Goal: Information Seeking & Learning: Learn about a topic

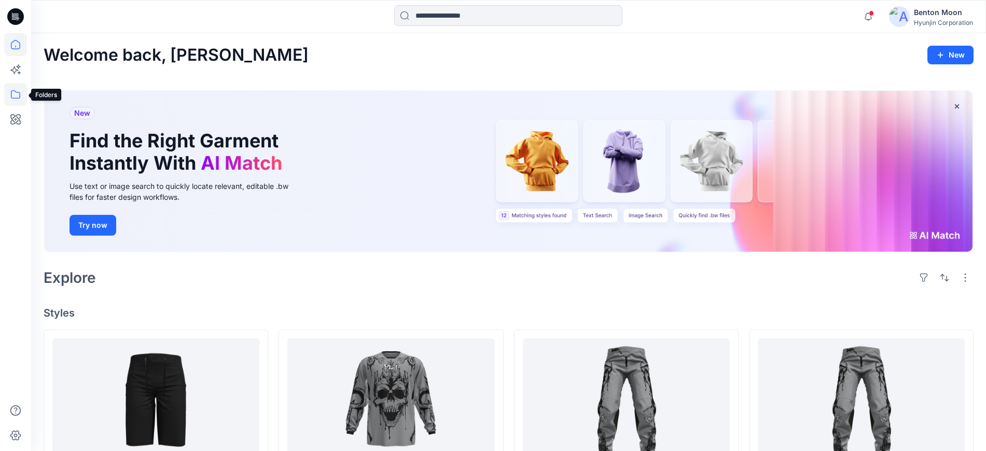
click at [18, 95] on icon at bounding box center [15, 94] width 23 height 23
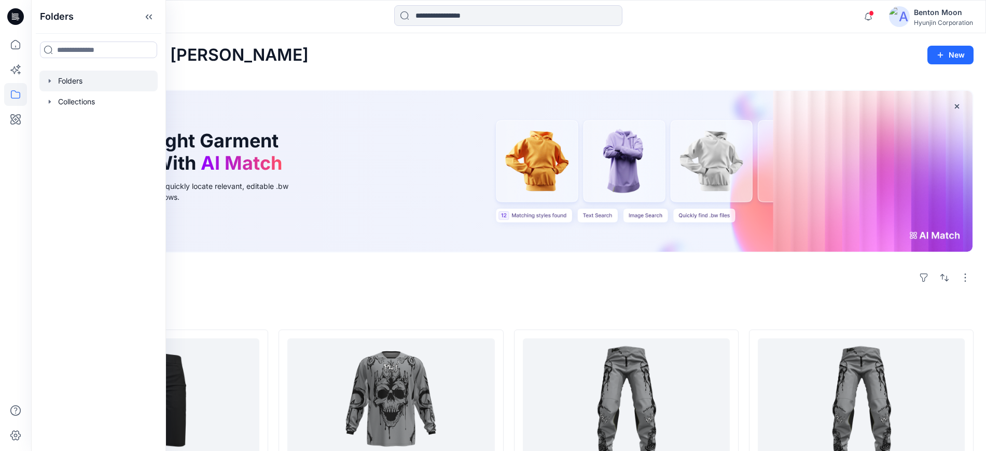
click at [86, 79] on div at bounding box center [98, 81] width 118 height 21
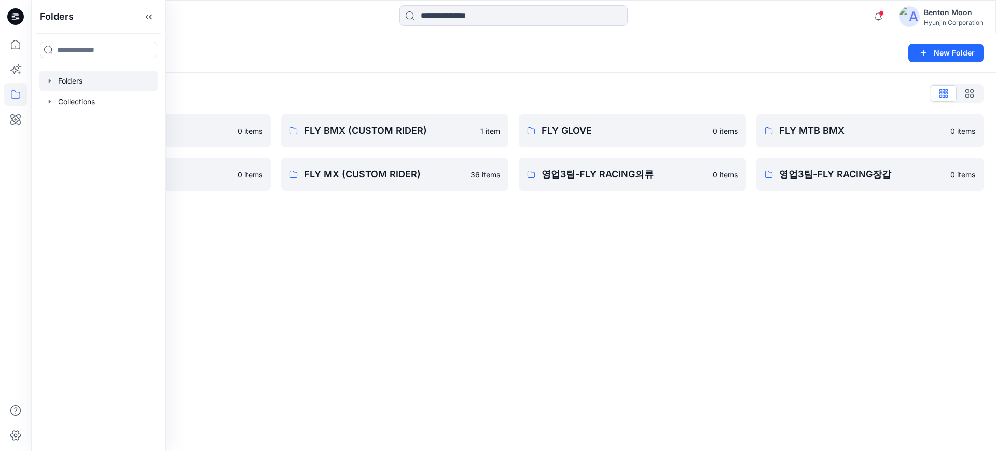
click at [434, 278] on div "Folders New Folder Folders List 0-HYUNJIN 0 items FLY MX 0 items FLY BMX (CUSTO…" at bounding box center [513, 241] width 965 height 417
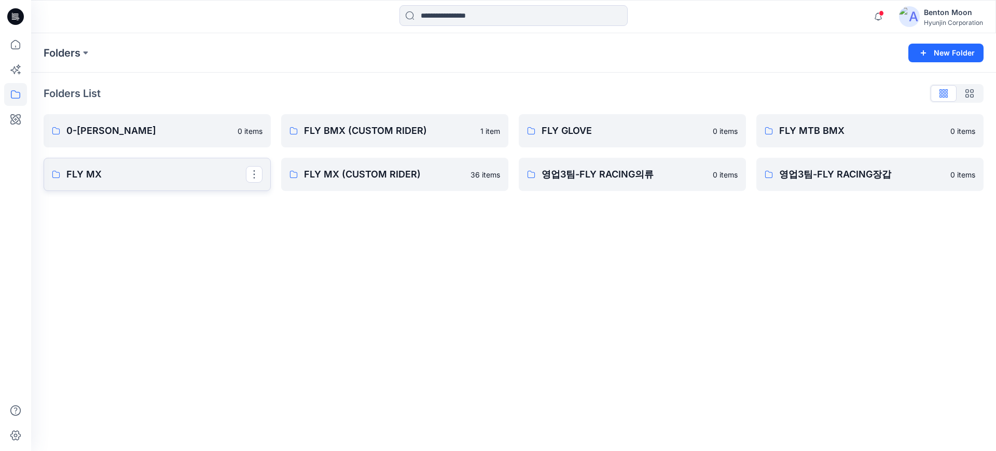
click at [202, 185] on link "FLY MX" at bounding box center [157, 174] width 227 height 33
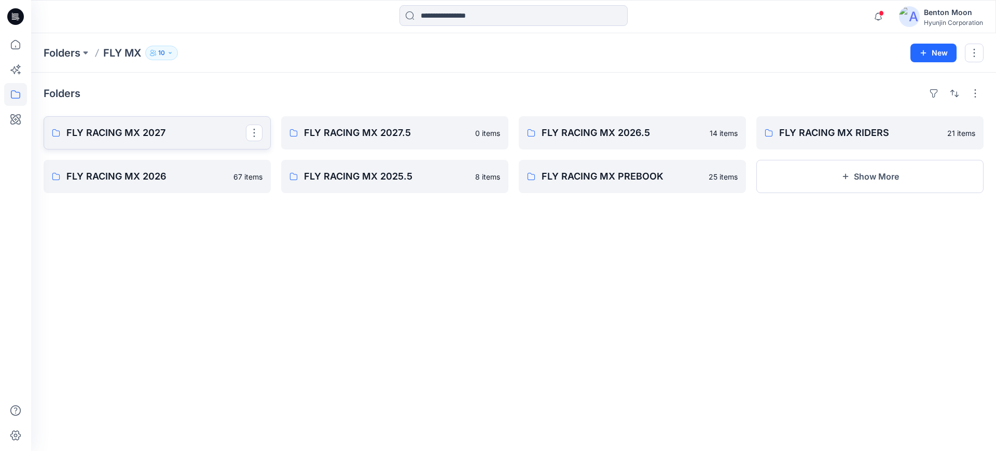
click at [200, 140] on p "FLY RACING MX 2027" at bounding box center [155, 133] width 179 height 15
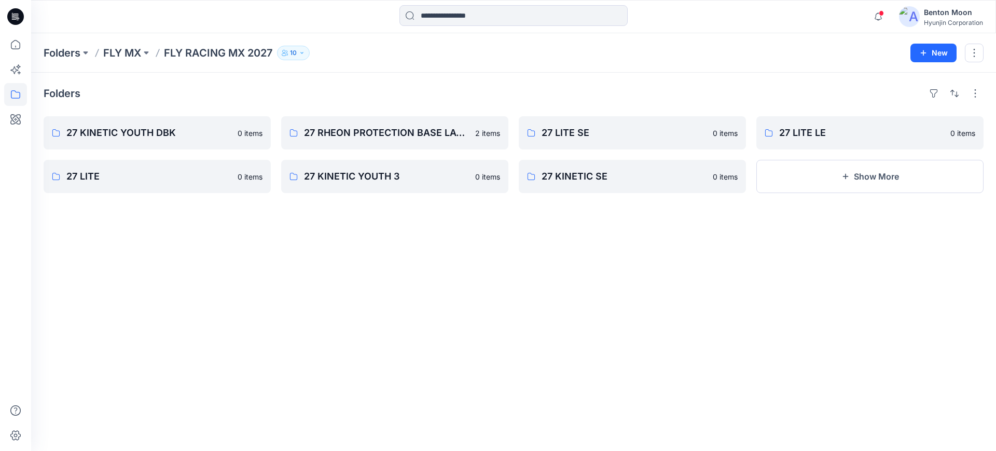
click at [210, 200] on div "Folders 27 KINETIC YOUTH DBK 0 items 27 LITE 0 items 27 RHEON PROTECTION BASE L…" at bounding box center [513, 262] width 965 height 378
click at [211, 184] on link "27 LITE" at bounding box center [157, 176] width 227 height 33
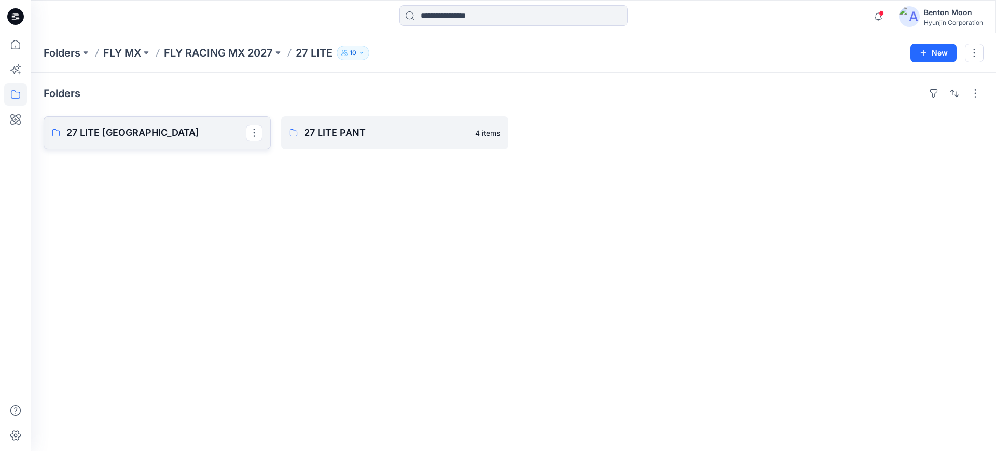
click at [214, 133] on p "27 LITE [GEOGRAPHIC_DATA]" at bounding box center [155, 133] width 179 height 15
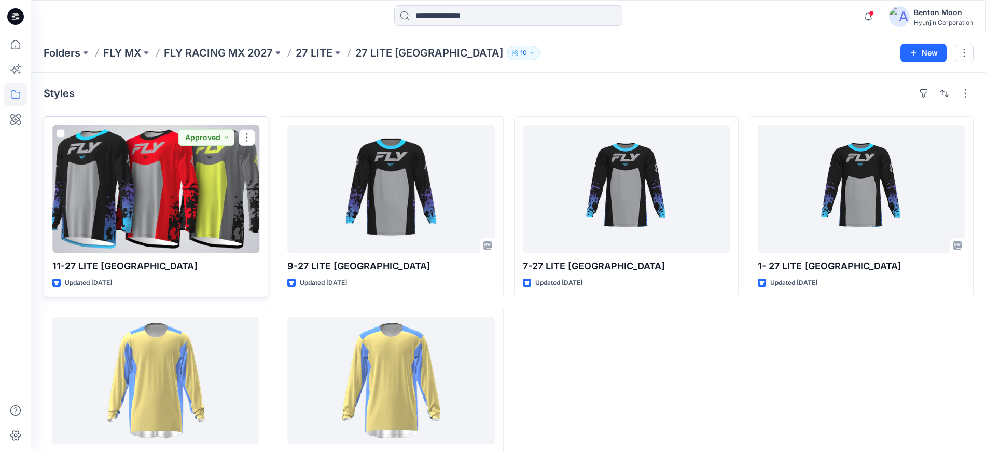
click at [217, 218] on div at bounding box center [155, 189] width 207 height 128
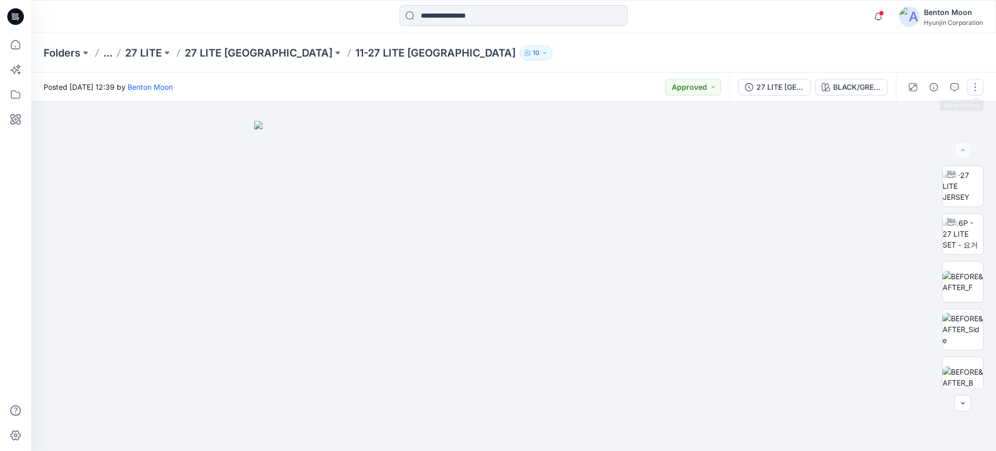
click at [976, 84] on button "button" at bounding box center [975, 87] width 17 height 17
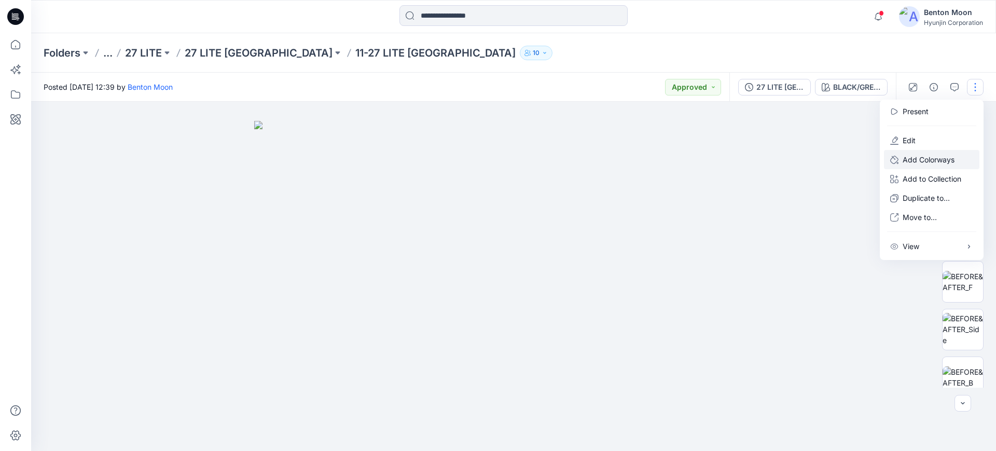
click at [942, 159] on p "Add Colorways" at bounding box center [928, 159] width 52 height 11
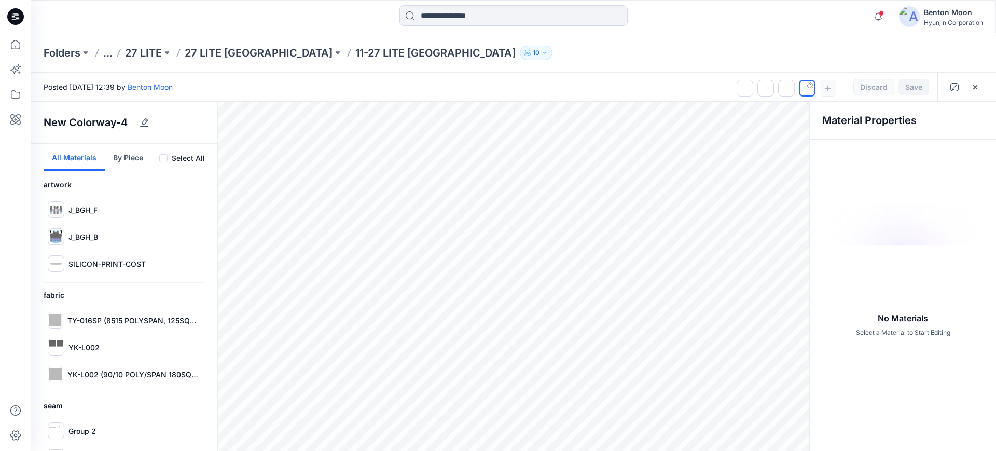
scroll to position [86, 0]
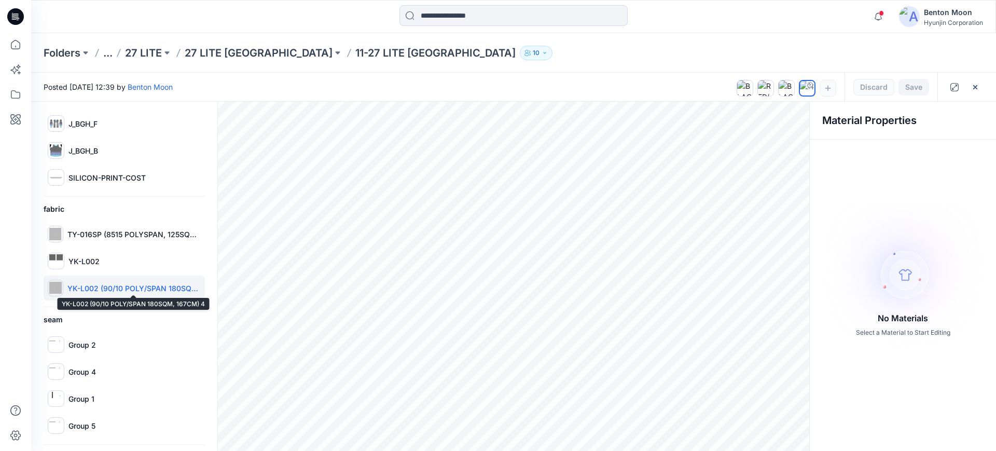
click at [103, 287] on p "YK-L002 (90/10 POLY/SPAN 180SQM, 167CM) 4" at bounding box center [133, 288] width 133 height 11
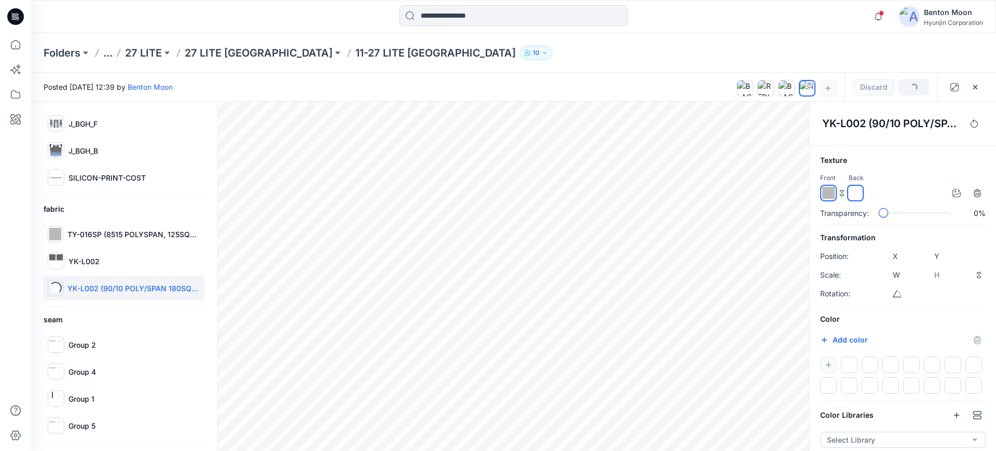
click at [811, 227] on div "Texture Front Back Transparency: 0% Transformation Position: X **** Y **** Scal…" at bounding box center [903, 313] width 186 height 318
click at [942, 214] on div at bounding box center [916, 212] width 67 height 7
click at [876, 213] on div "Transparency: 0%" at bounding box center [902, 212] width 165 height 11
click at [130, 268] on div "YK-L002" at bounding box center [124, 260] width 161 height 25
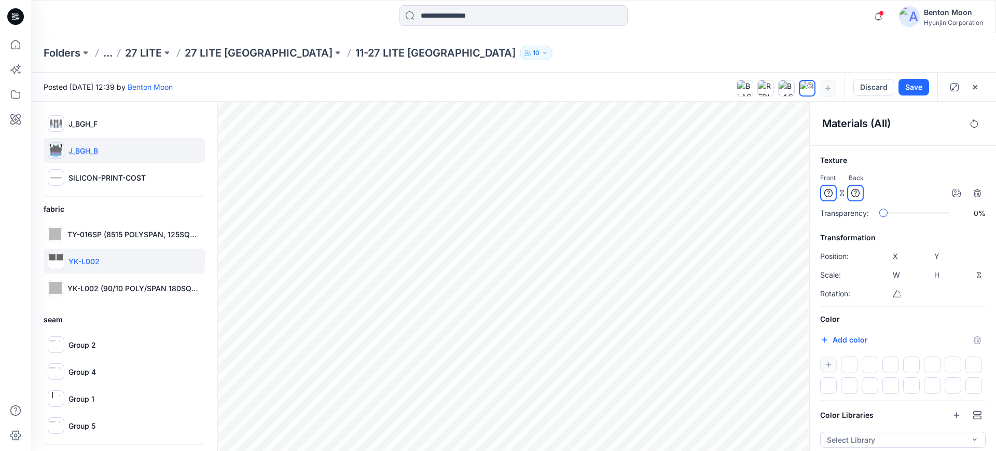
click at [129, 154] on div "J_BGH_B" at bounding box center [124, 150] width 161 height 25
type input "****"
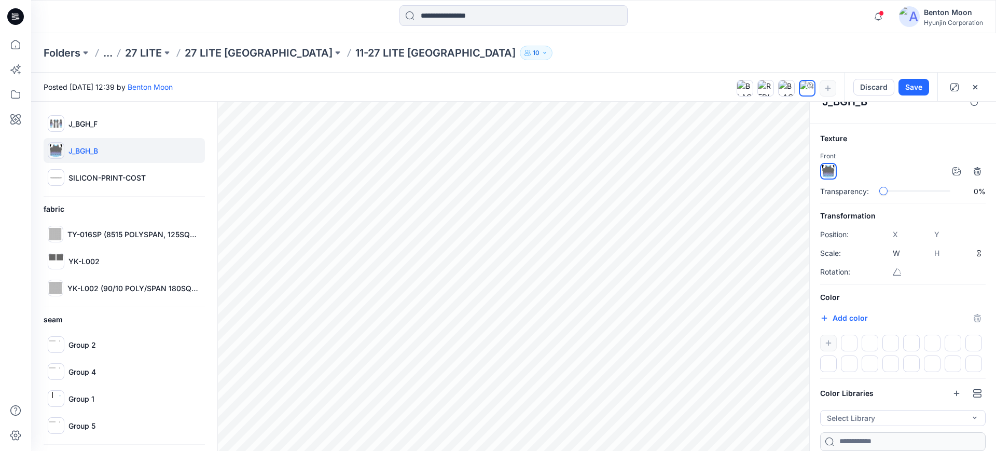
scroll to position [24, 0]
click at [869, 335] on div at bounding box center [869, 343] width 17 height 17
click at [868, 341] on div at bounding box center [869, 343] width 17 height 17
click at [130, 168] on div "SILICON-PRINT-COST" at bounding box center [124, 177] width 161 height 25
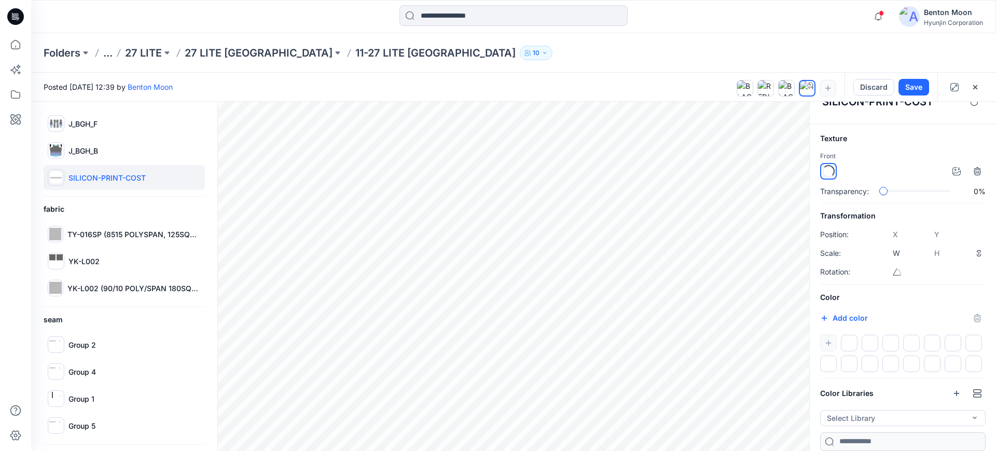
type input "****"
click at [880, 186] on div "slider-ex-1" at bounding box center [884, 190] width 9 height 9
click at [137, 156] on div "J_BGH_B" at bounding box center [124, 150] width 161 height 25
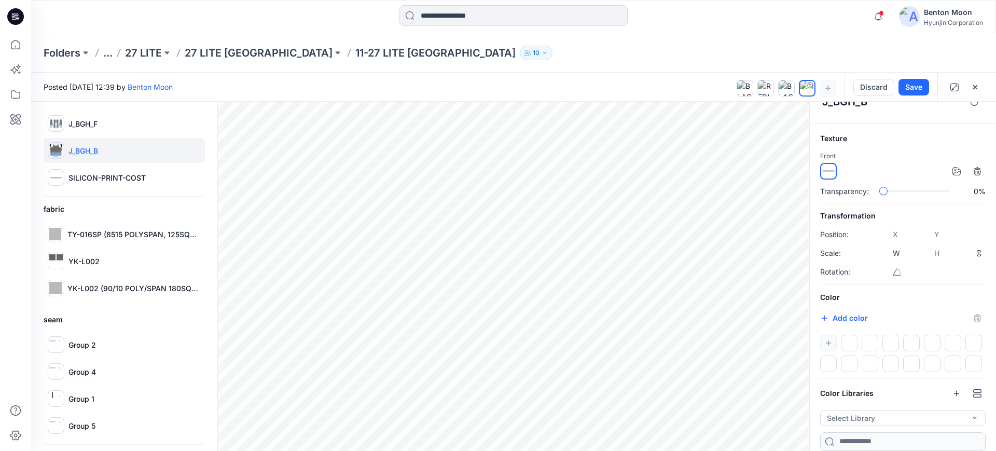
type input "****"
click at [355, 54] on p "11-27 LITE [GEOGRAPHIC_DATA]" at bounding box center [435, 53] width 160 height 15
click at [247, 52] on p "27 LITE [GEOGRAPHIC_DATA]" at bounding box center [259, 53] width 148 height 15
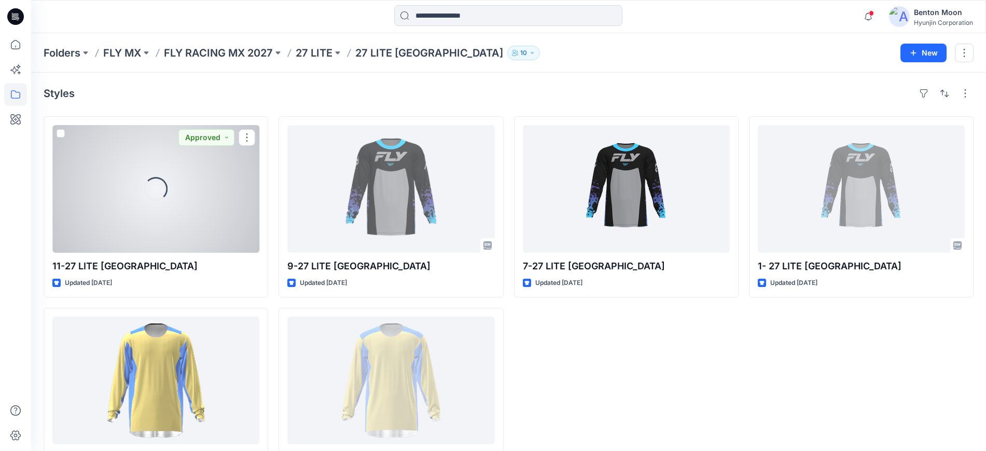
click at [140, 214] on div "Loading..." at bounding box center [155, 189] width 207 height 128
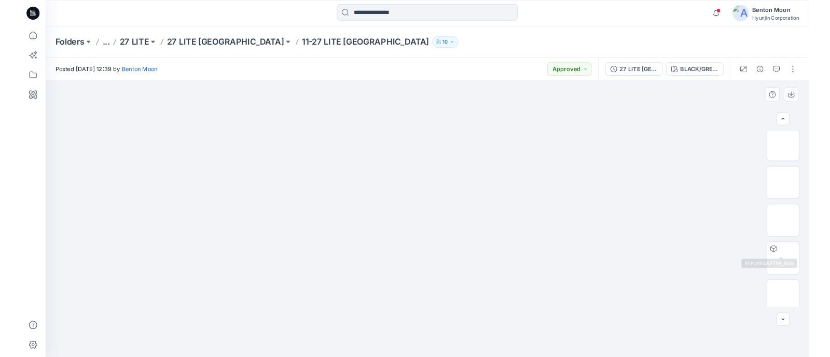
scroll to position [154, 0]
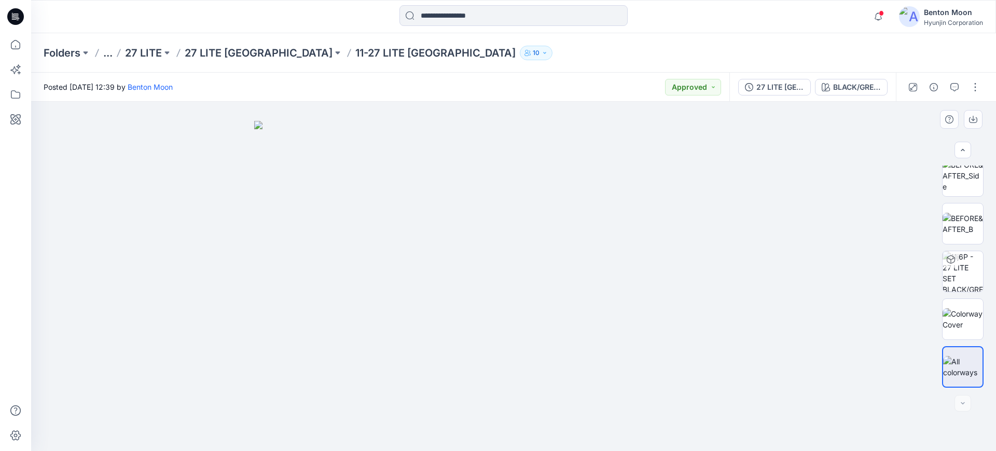
click at [972, 407] on div at bounding box center [513, 276] width 965 height 349
click at [966, 400] on div at bounding box center [962, 403] width 17 height 17
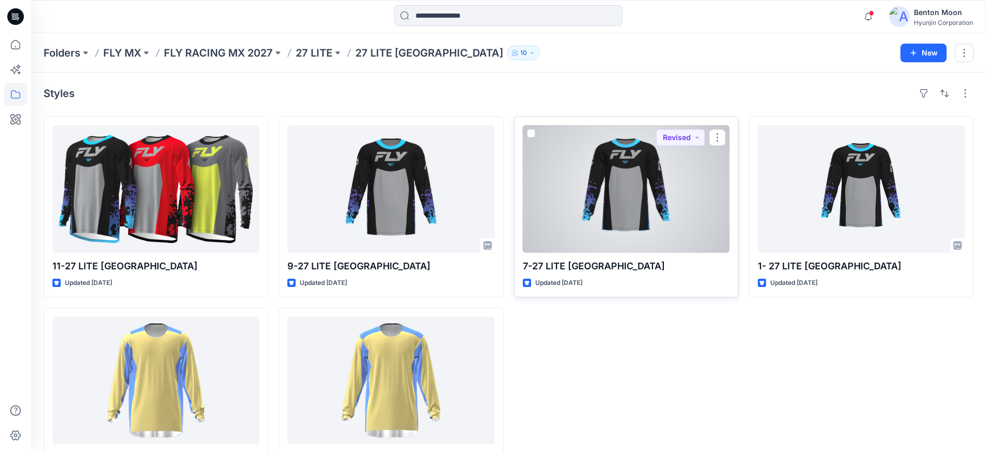
click at [674, 198] on div at bounding box center [626, 189] width 207 height 128
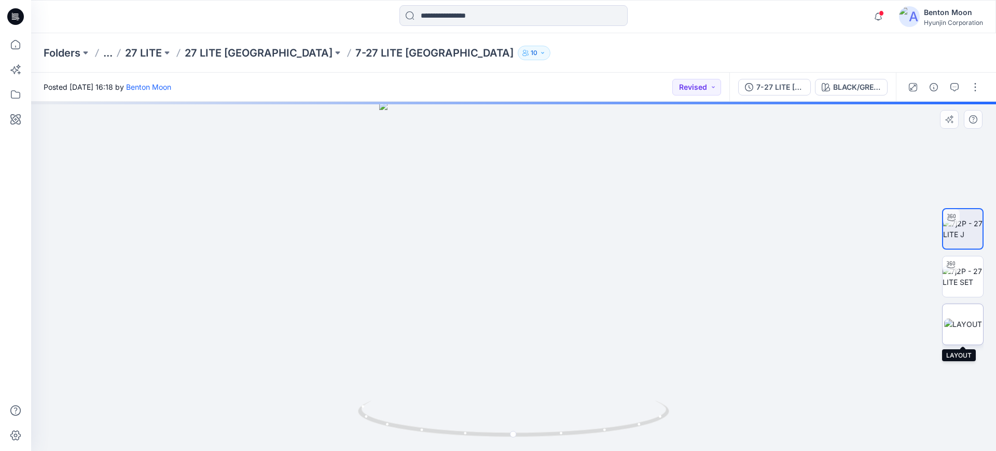
click at [963, 329] on img at bounding box center [963, 323] width 38 height 11
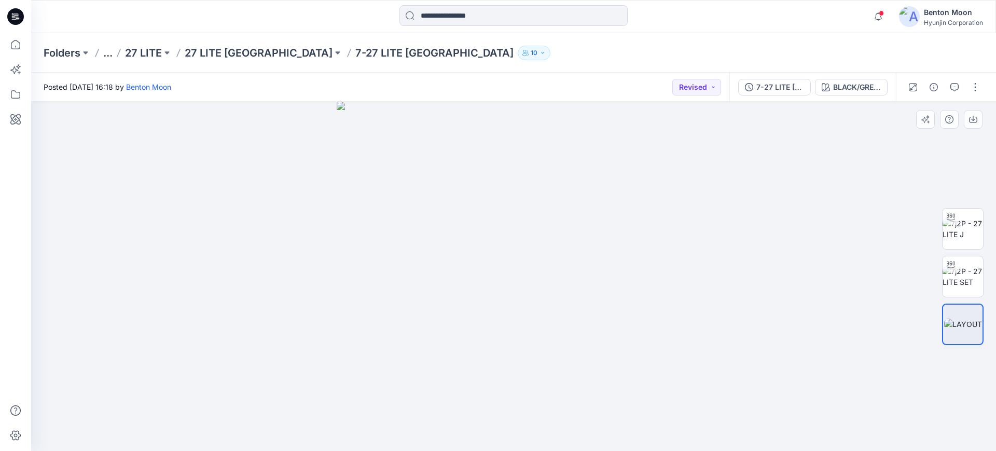
drag, startPoint x: 46, startPoint y: 0, endPoint x: 242, endPoint y: 181, distance: 267.2
click at [242, 181] on div at bounding box center [513, 276] width 965 height 349
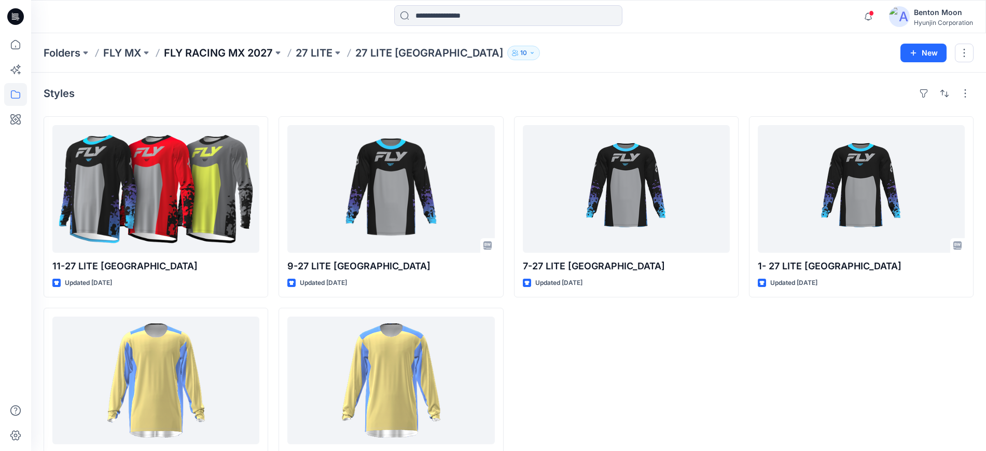
click at [200, 56] on p "FLY RACING MX 2027" at bounding box center [218, 53] width 109 height 15
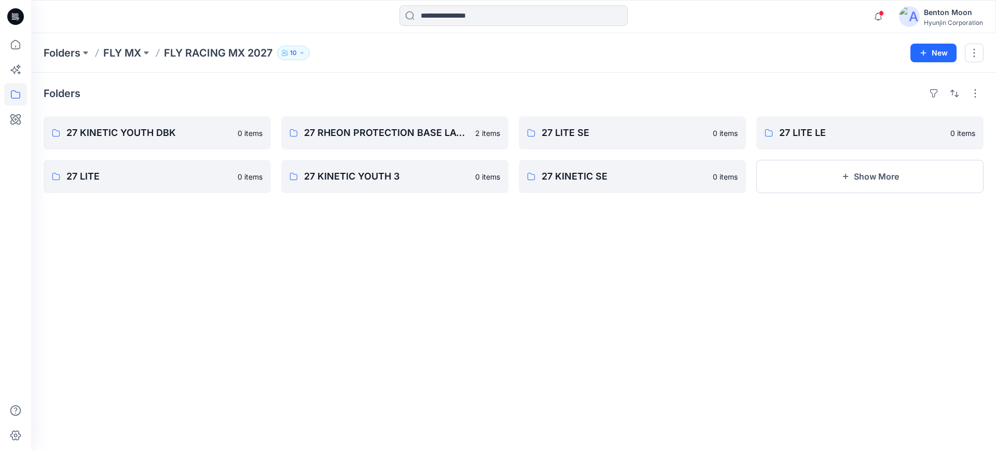
click at [796, 193] on div "Folders 27 KINETIC YOUTH DBK 0 items 27 LITE 0 items 27 RHEON PROTECTION BASE L…" at bounding box center [513, 262] width 965 height 378
click at [841, 189] on button "Show More" at bounding box center [869, 176] width 227 height 33
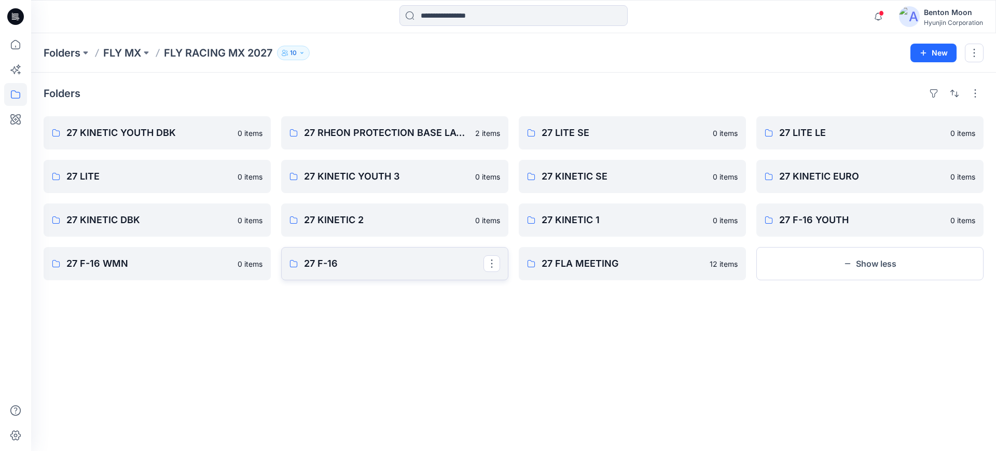
click at [373, 270] on p "27 F-16" at bounding box center [393, 263] width 179 height 15
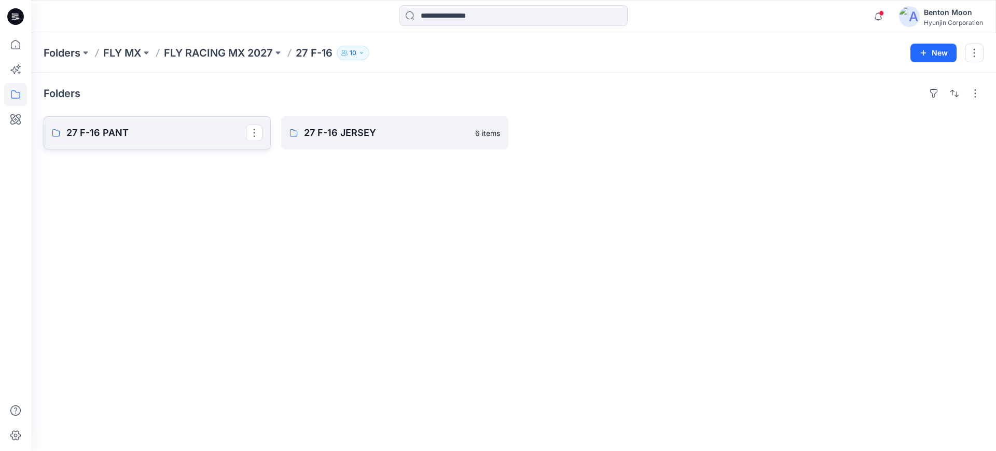
click at [141, 134] on p "27 F-16 PANT" at bounding box center [155, 133] width 179 height 15
click at [348, 132] on p "27 F-16 JERSEY" at bounding box center [393, 133] width 179 height 15
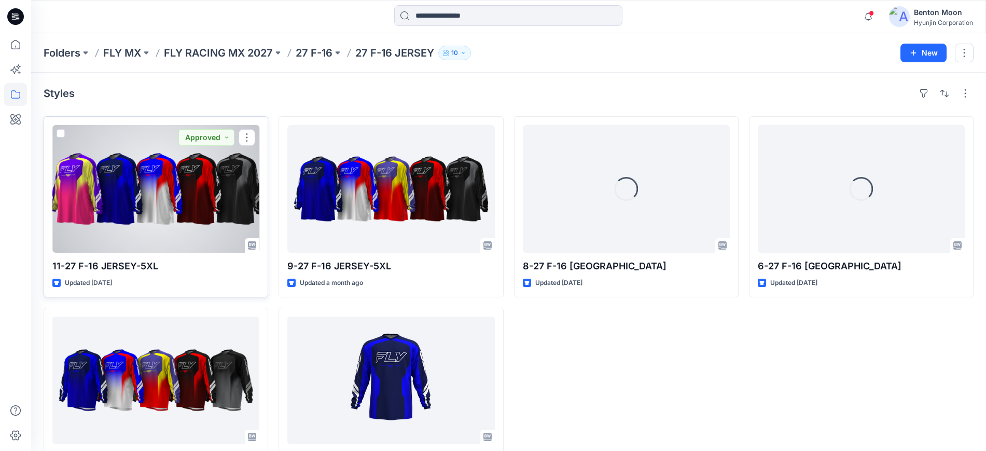
click at [166, 170] on div at bounding box center [155, 189] width 207 height 128
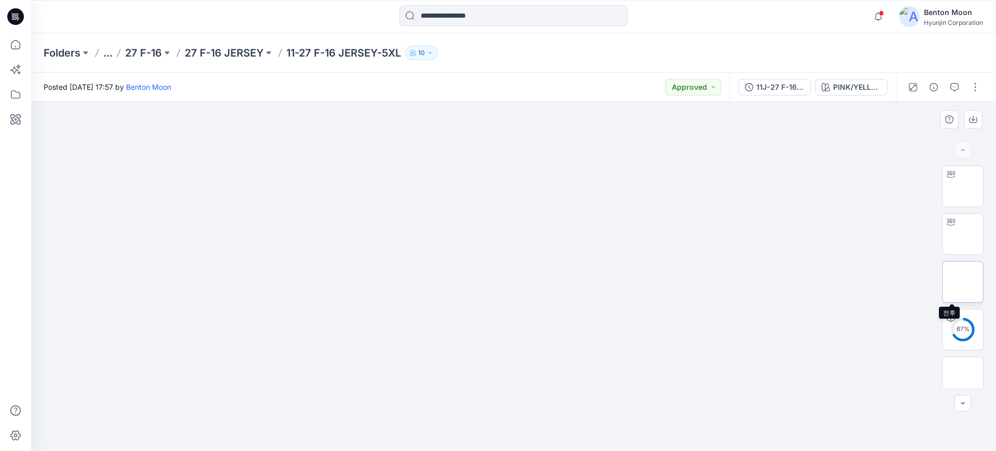
click at [966, 277] on img at bounding box center [962, 281] width 23 height 11
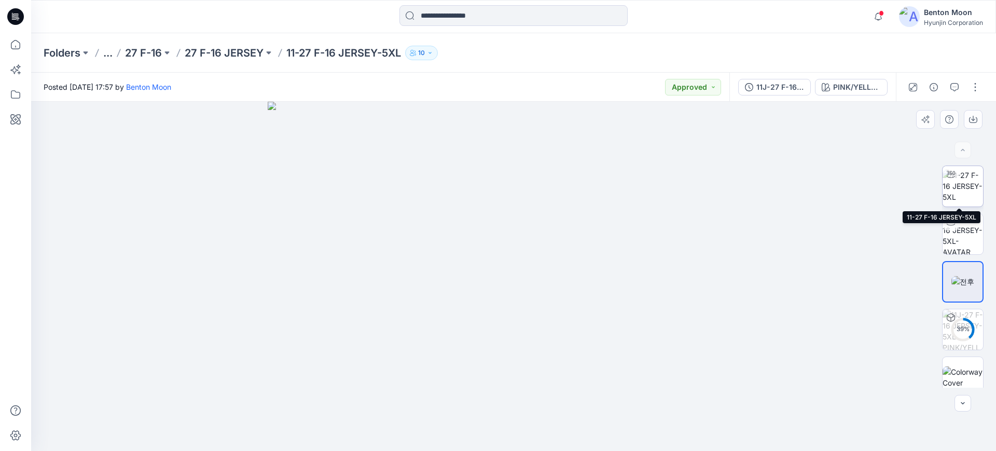
click at [962, 184] on img at bounding box center [962, 186] width 40 height 33
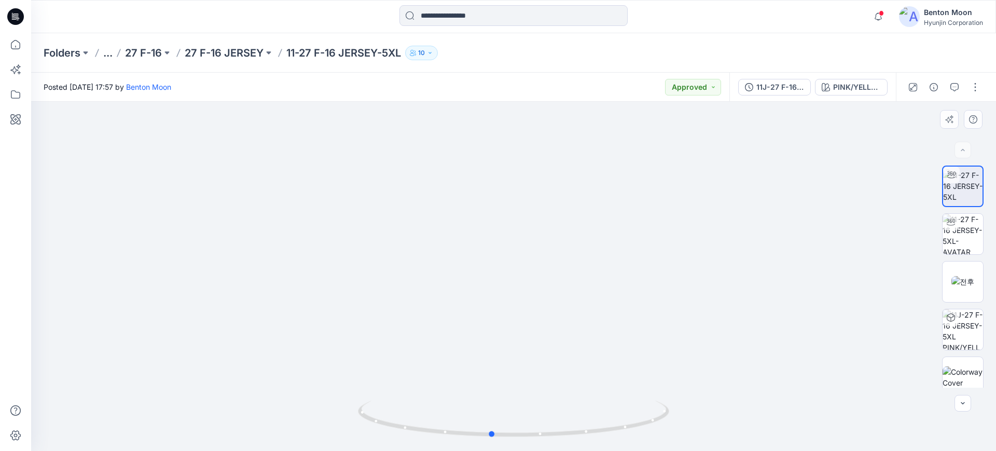
drag, startPoint x: 624, startPoint y: 399, endPoint x: 602, endPoint y: 396, distance: 22.5
click at [602, 396] on div at bounding box center [513, 276] width 965 height 349
click at [644, 336] on div at bounding box center [513, 276] width 965 height 349
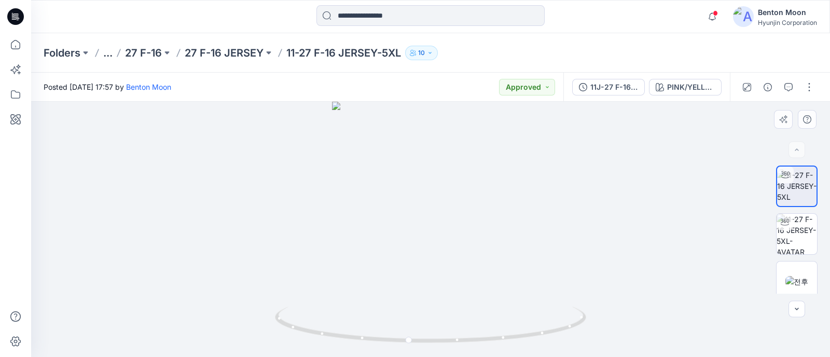
click at [240, 194] on div at bounding box center [430, 229] width 799 height 255
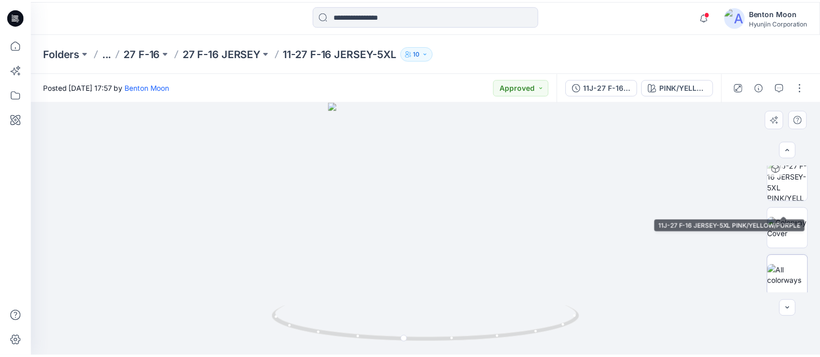
scroll to position [151, 0]
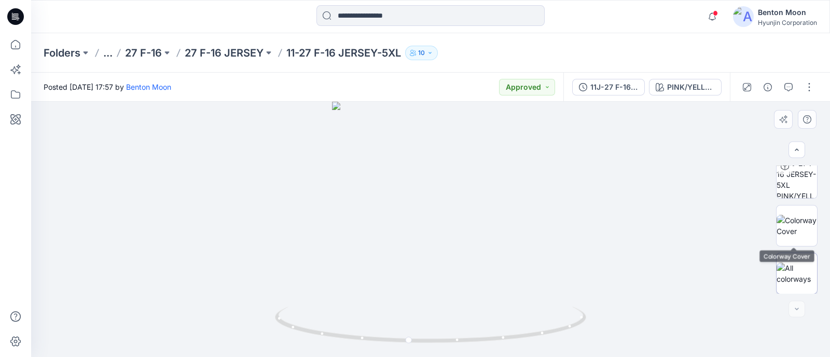
click at [788, 254] on div at bounding box center [796, 273] width 41 height 41
click at [73, 53] on p "Folders" at bounding box center [62, 53] width 37 height 15
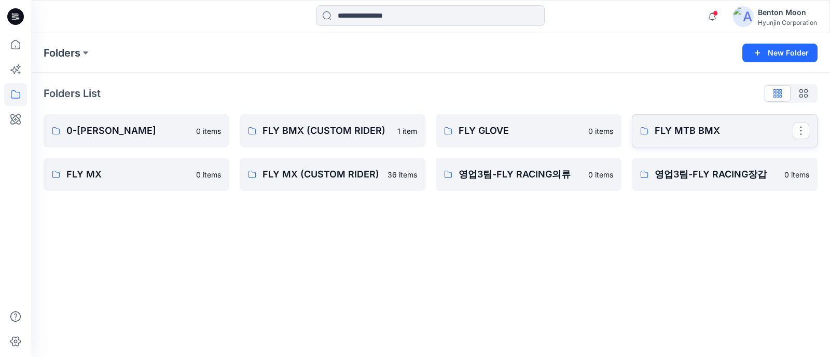
click at [661, 139] on link "FLY MTB BMX" at bounding box center [725, 130] width 186 height 33
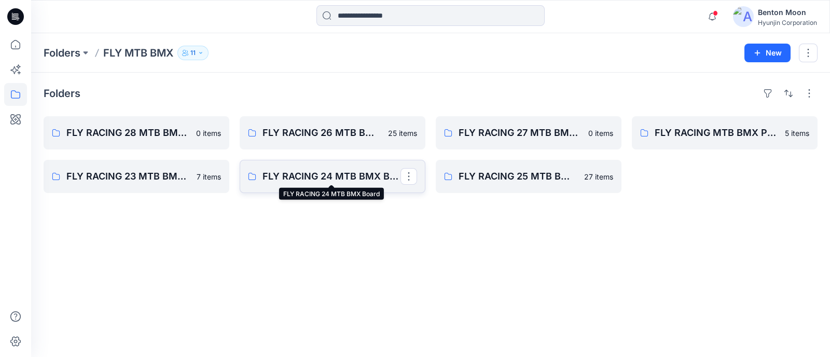
click at [351, 176] on p "FLY RACING 24 MTB BMX Board" at bounding box center [331, 176] width 138 height 15
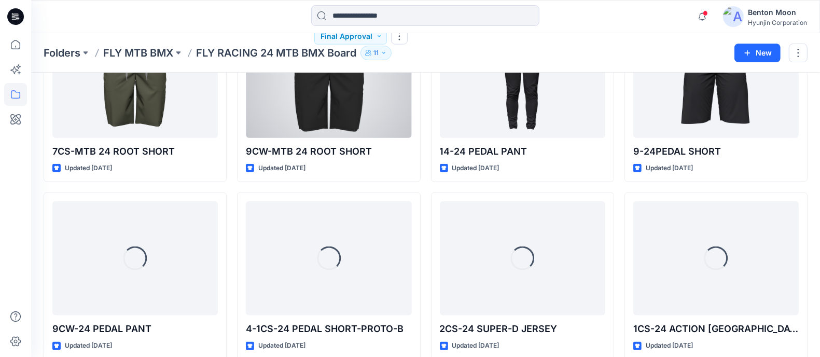
scroll to position [993, 0]
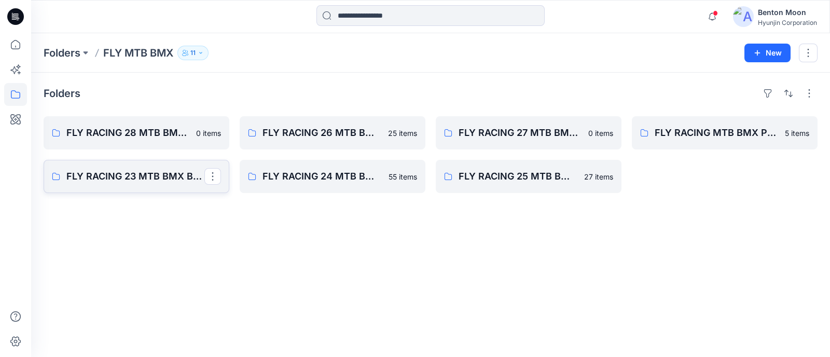
click at [149, 173] on p "FLY RACING 23 MTB BMX Board" at bounding box center [135, 176] width 138 height 15
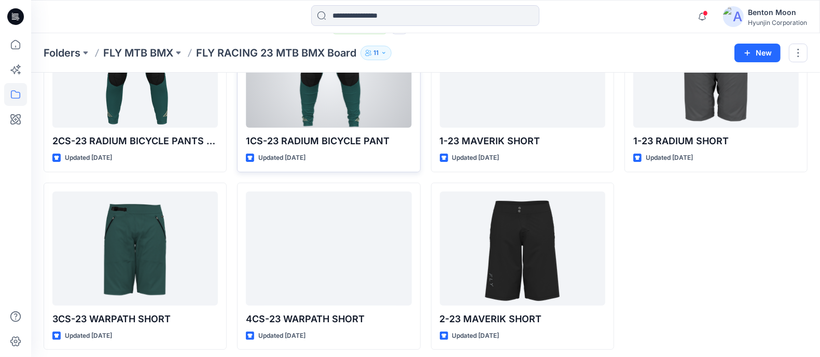
scroll to position [116, 0]
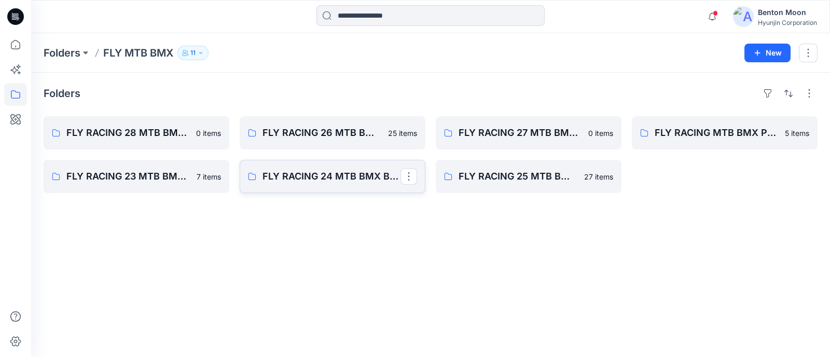
click at [287, 190] on link "FLY RACING 24 MTB BMX Board" at bounding box center [333, 176] width 186 height 33
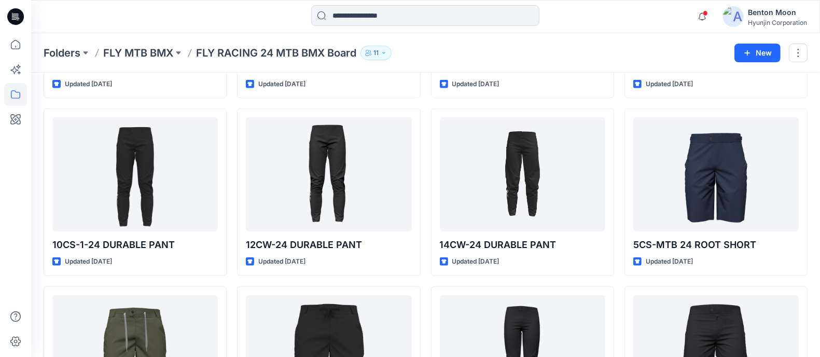
scroll to position [778, 0]
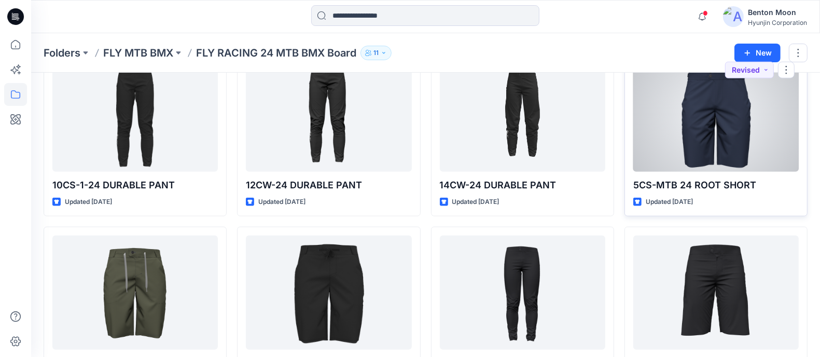
click at [684, 149] on div at bounding box center [715, 115] width 165 height 114
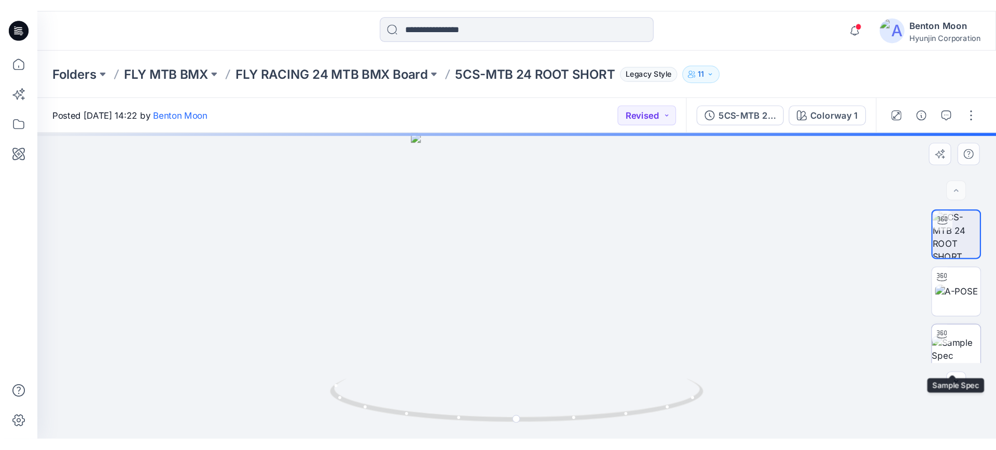
scroll to position [55, 0]
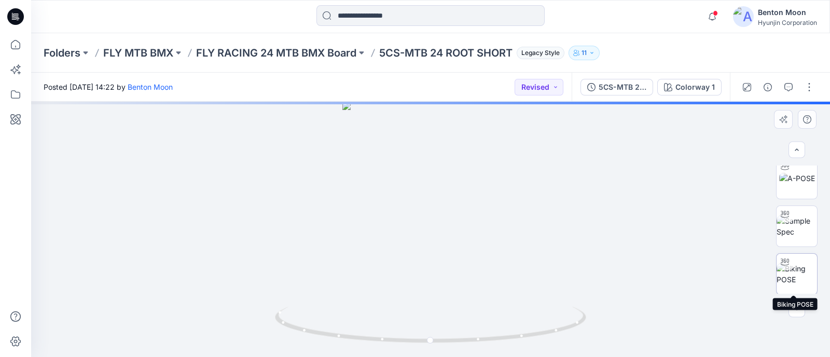
click at [790, 265] on img at bounding box center [796, 274] width 40 height 22
drag, startPoint x: 415, startPoint y: 326, endPoint x: 362, endPoint y: 315, distance: 54.1
click at [362, 315] on icon at bounding box center [432, 326] width 314 height 39
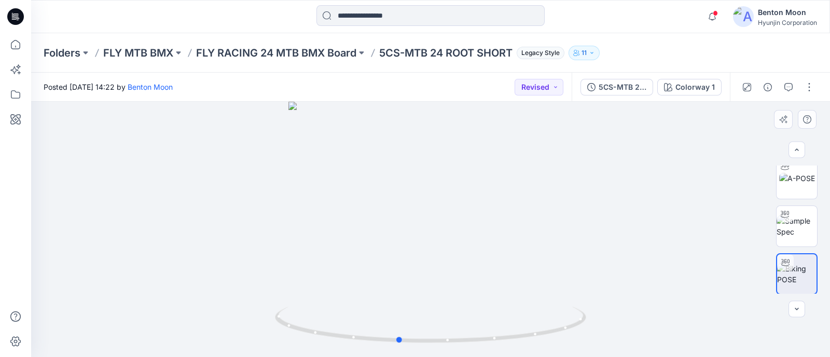
drag, startPoint x: 420, startPoint y: 297, endPoint x: 443, endPoint y: 296, distance: 23.4
click at [443, 296] on div at bounding box center [430, 229] width 799 height 255
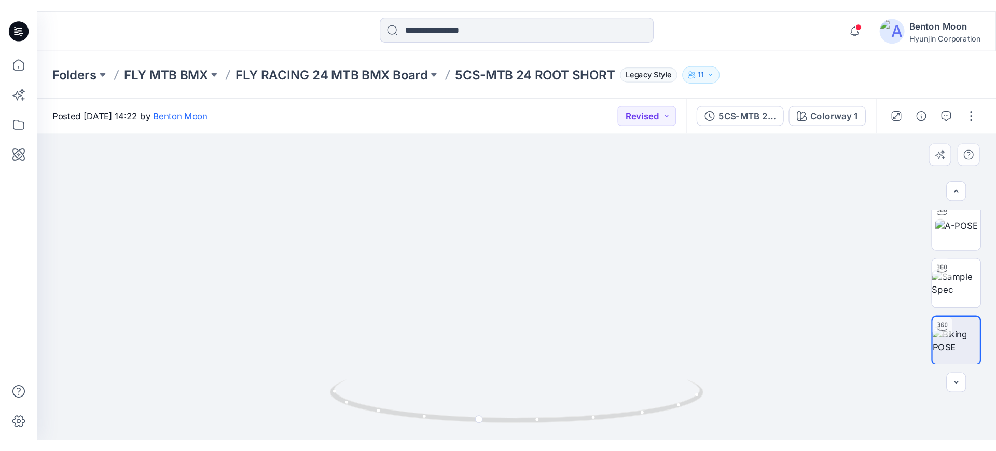
scroll to position [0, 0]
